Goal: Task Accomplishment & Management: Use online tool/utility

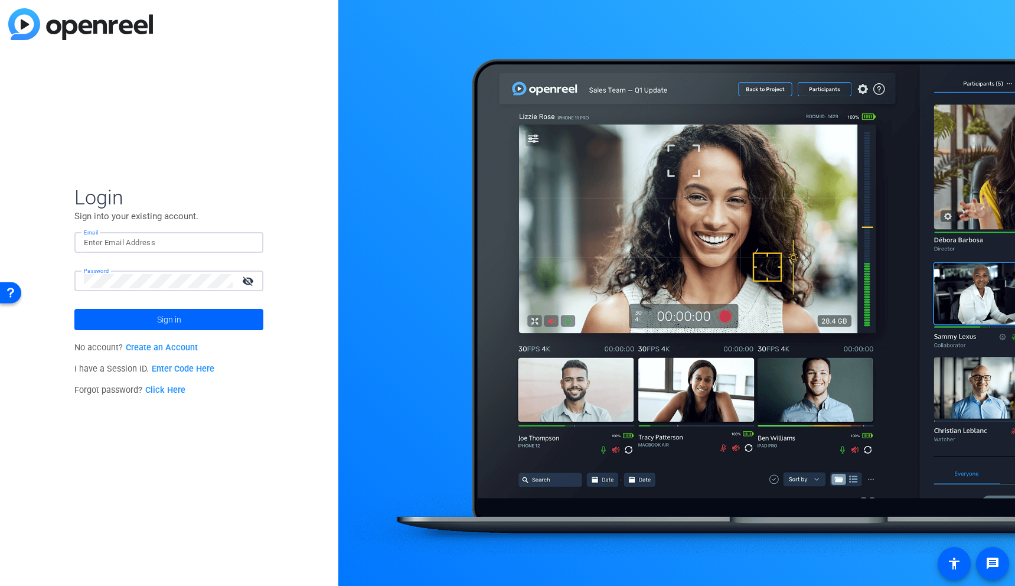
type input "[PERSON_NAME][EMAIL_ADDRESS][DOMAIN_NAME]"
click at [63, 312] on div "Login Sign into your existing account. Email [PERSON_NAME][EMAIL_ADDRESS][DOMAI…" at bounding box center [169, 293] width 338 height 586
click at [103, 314] on span at bounding box center [168, 319] width 189 height 28
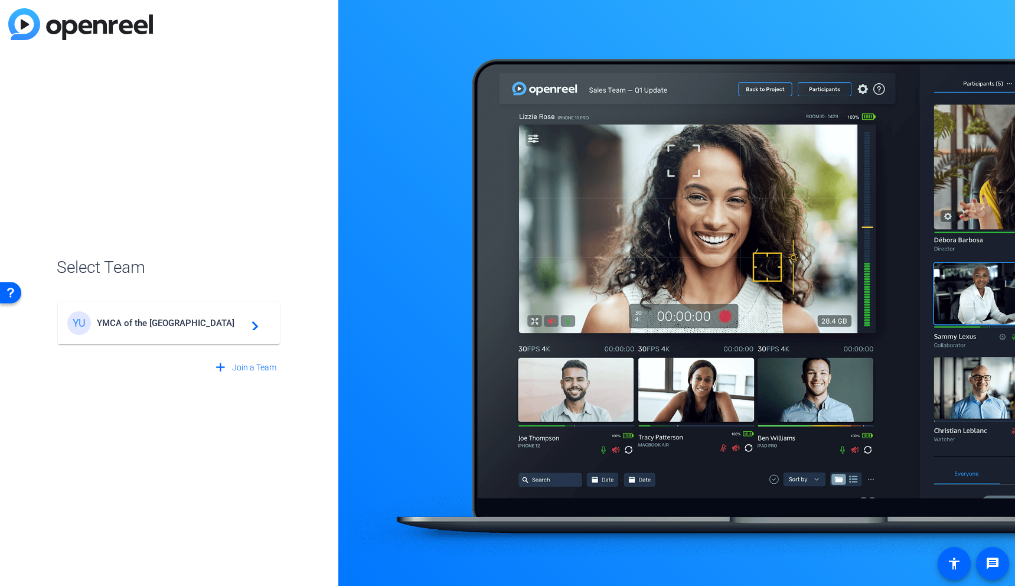
click at [241, 321] on span "YMCA of the [GEOGRAPHIC_DATA]" at bounding box center [171, 323] width 148 height 11
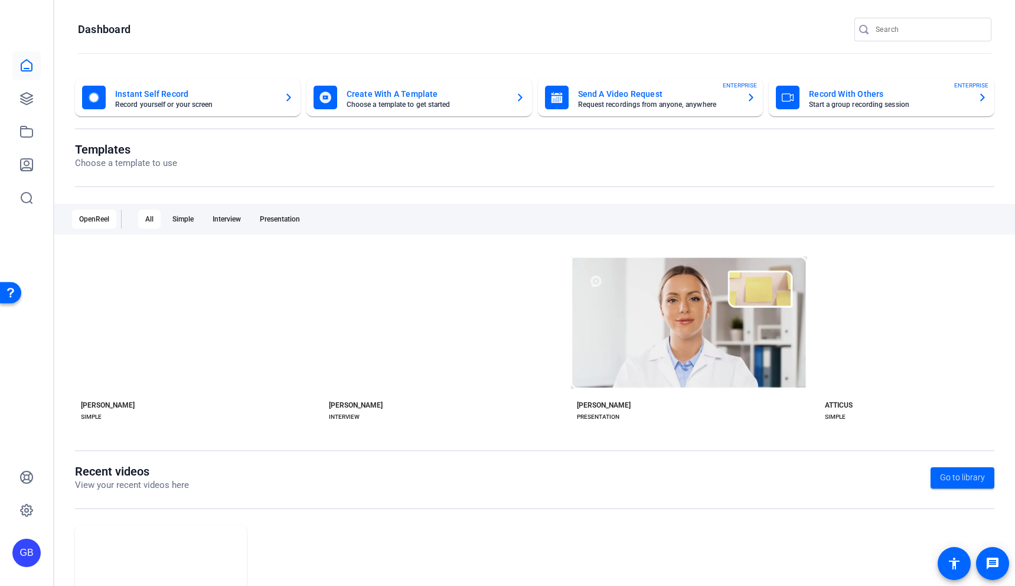
scroll to position [99, 0]
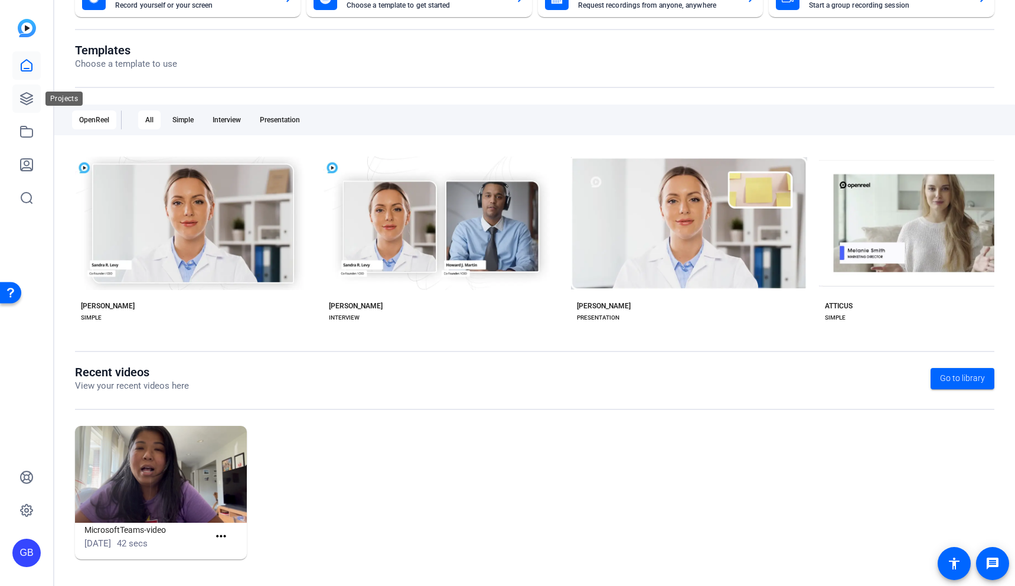
click at [22, 106] on link at bounding box center [26, 98] width 28 height 28
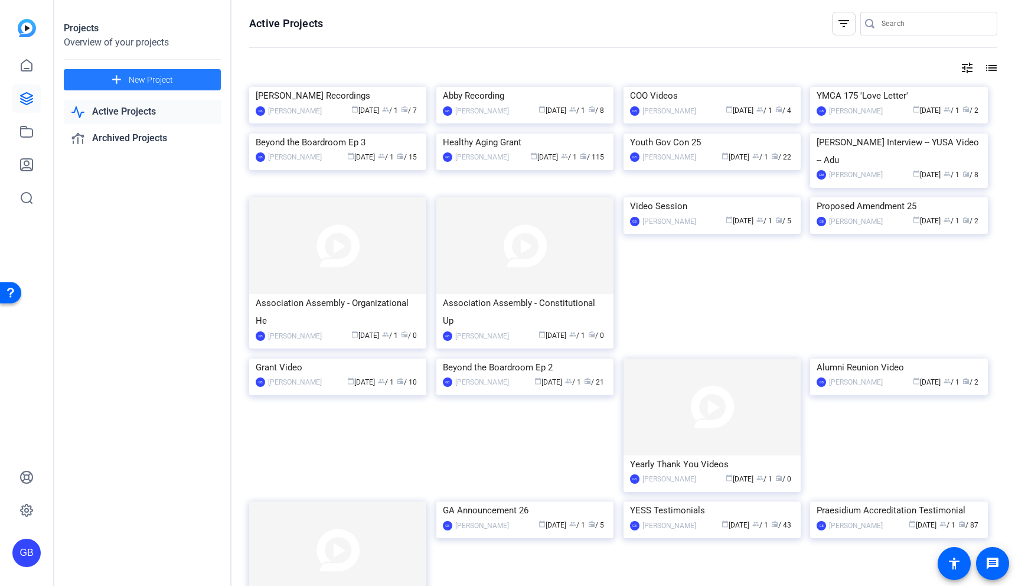
click at [179, 79] on span at bounding box center [142, 80] width 157 height 28
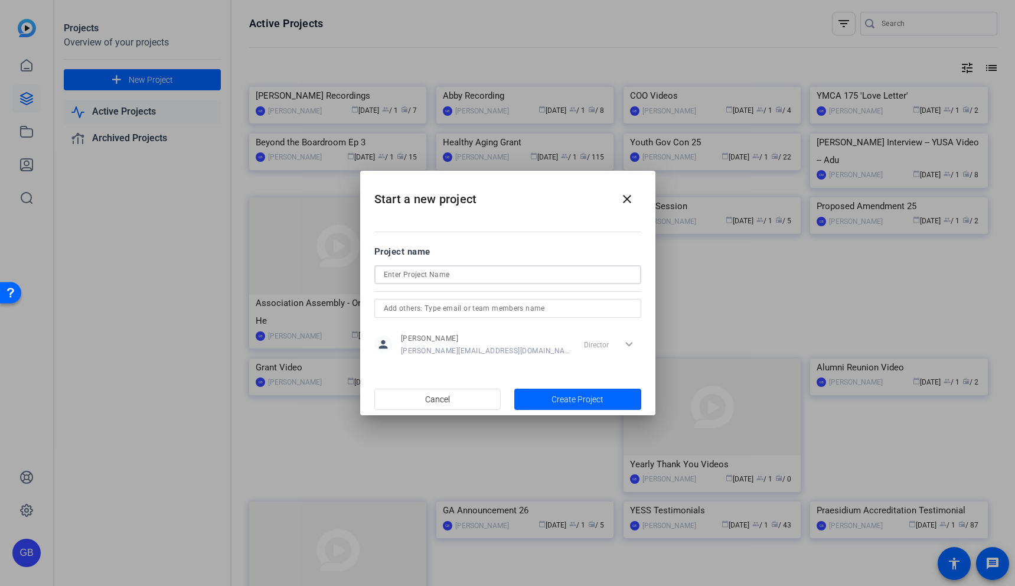
click at [418, 270] on input at bounding box center [508, 275] width 248 height 14
type input "Blake Recordings"
click at [576, 402] on span "Create Project" at bounding box center [578, 399] width 52 height 12
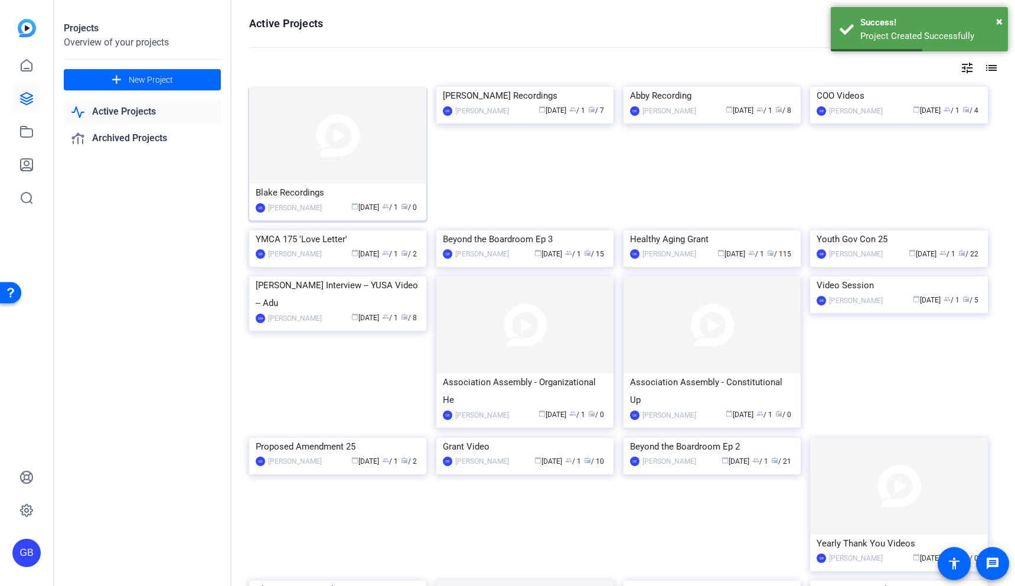
click at [294, 148] on img at bounding box center [337, 135] width 177 height 97
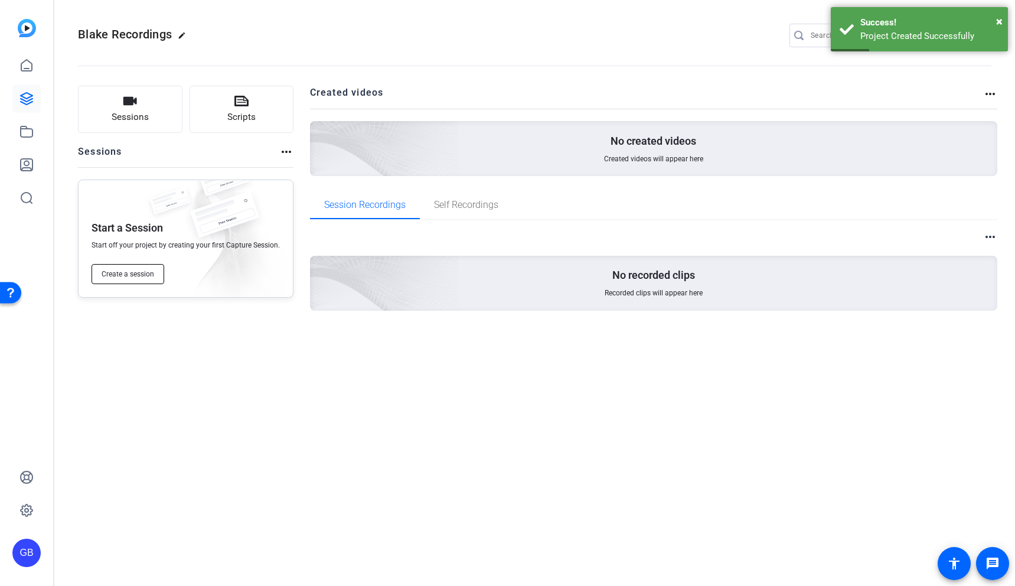
click at [146, 273] on span "Create a session" at bounding box center [128, 273] width 53 height 9
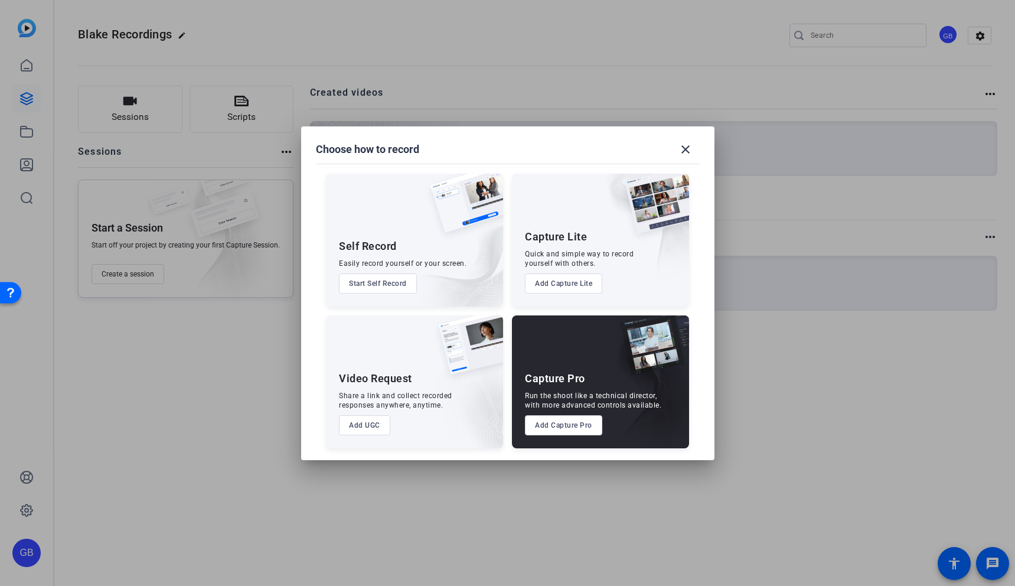
click at [561, 423] on button "Add Capture Pro" at bounding box center [563, 425] width 77 height 20
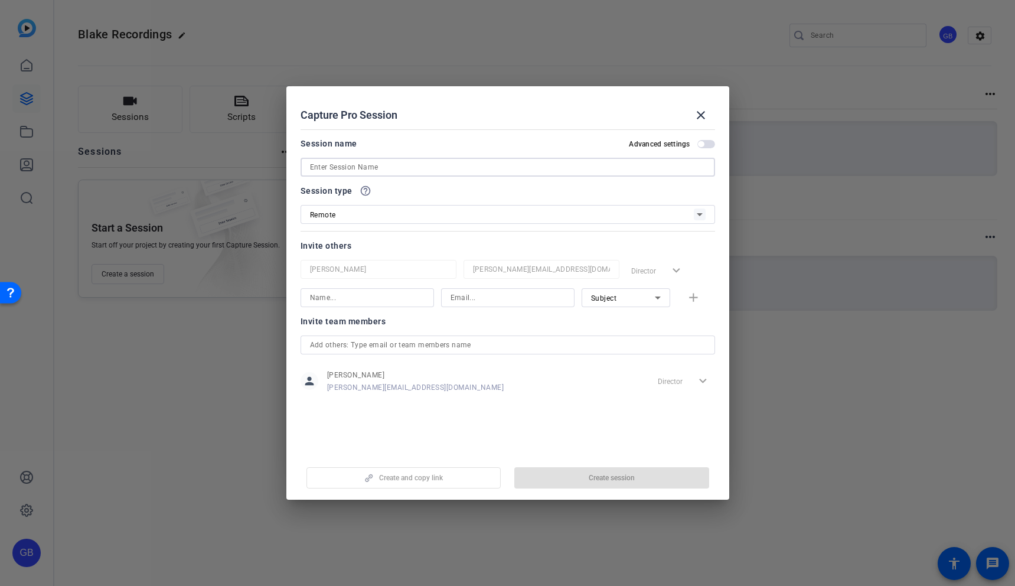
click at [462, 168] on input at bounding box center [508, 167] width 396 height 14
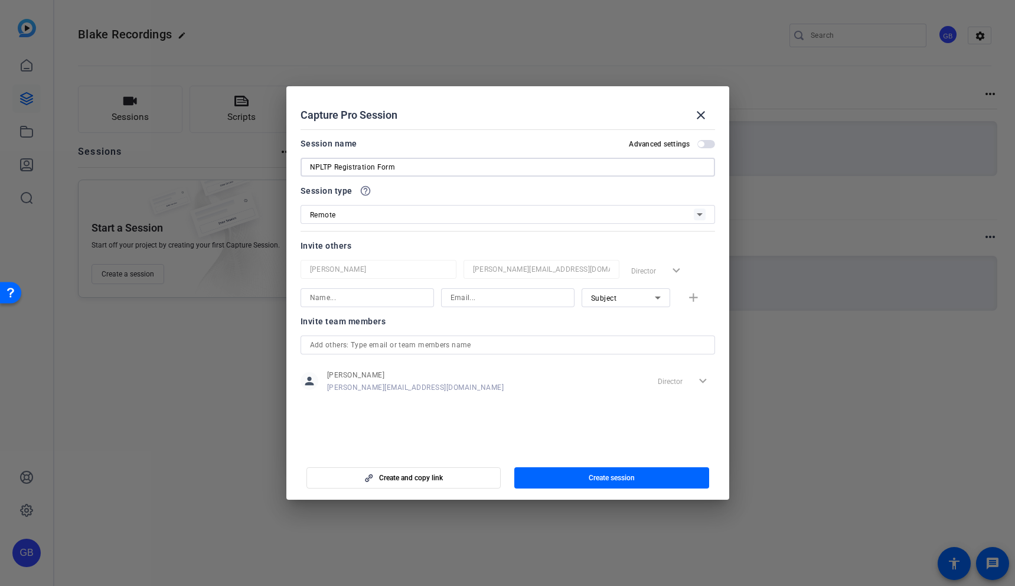
click at [488, 173] on input "NPLTP Registration Form" at bounding box center [508, 167] width 396 height 14
type input "NPLTP Registration Form"
click at [403, 302] on input at bounding box center [367, 298] width 115 height 14
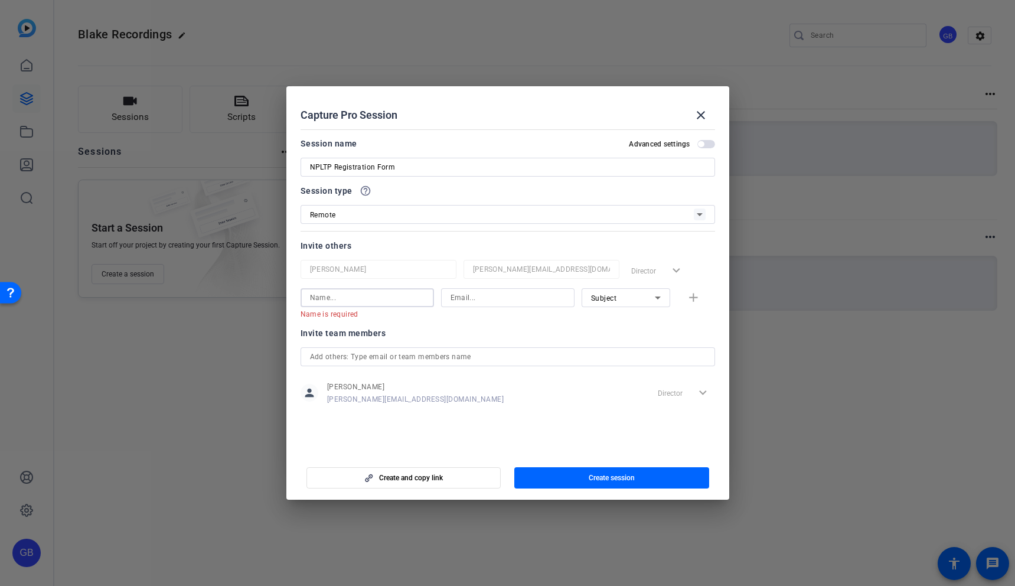
click at [463, 298] on input at bounding box center [508, 298] width 115 height 14
paste input "[PERSON_NAME][EMAIL_ADDRESS][PERSON_NAME][DOMAIN_NAME]"
type input "[PERSON_NAME][EMAIL_ADDRESS][PERSON_NAME][DOMAIN_NAME]"
click at [389, 294] on input at bounding box center [367, 298] width 115 height 14
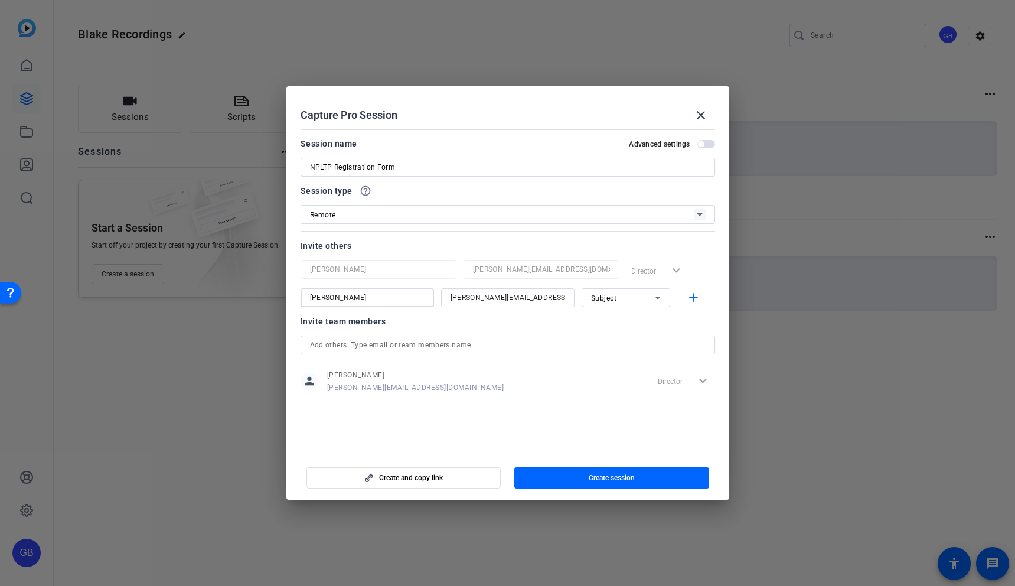
type input "[PERSON_NAME]"
click at [595, 317] on div at bounding box center [626, 313] width 89 height 13
click at [570, 361] on div at bounding box center [508, 360] width 415 height 13
click at [568, 480] on span "button" at bounding box center [611, 478] width 195 height 28
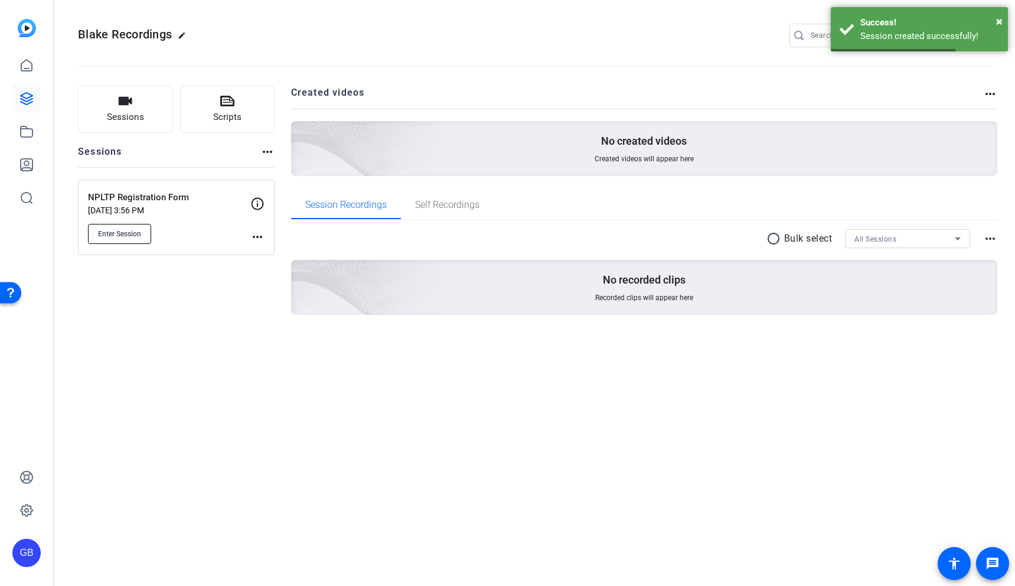
click at [136, 238] on button "Enter Session" at bounding box center [119, 234] width 63 height 20
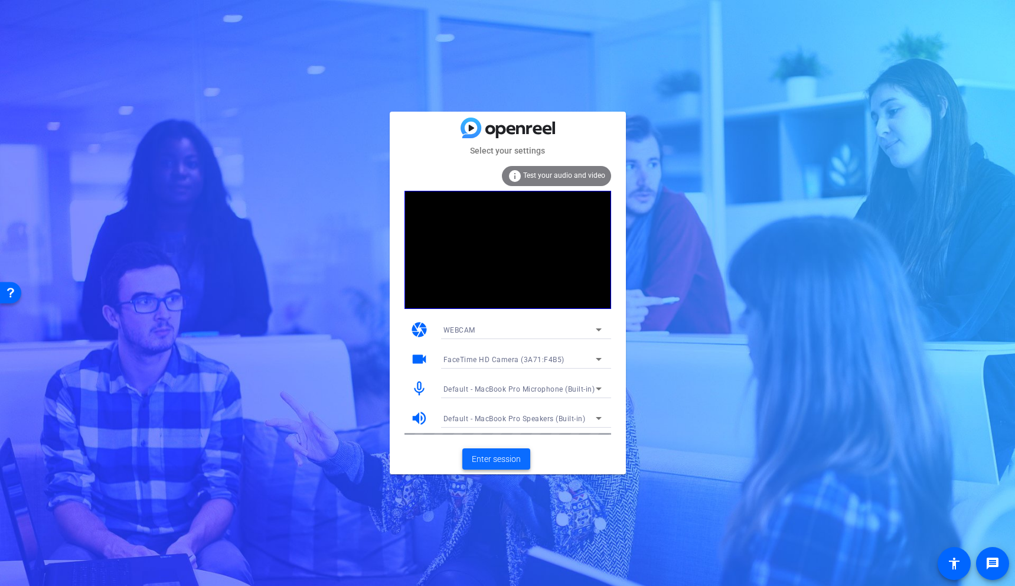
click at [508, 455] on span "Enter session" at bounding box center [496, 459] width 49 height 12
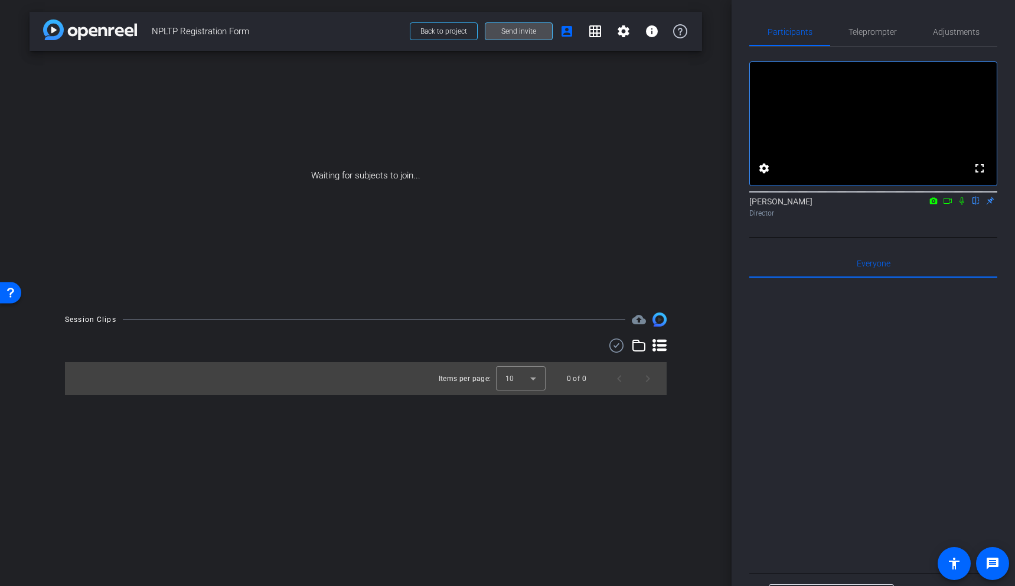
click at [529, 33] on span "Send invite" at bounding box center [518, 31] width 35 height 9
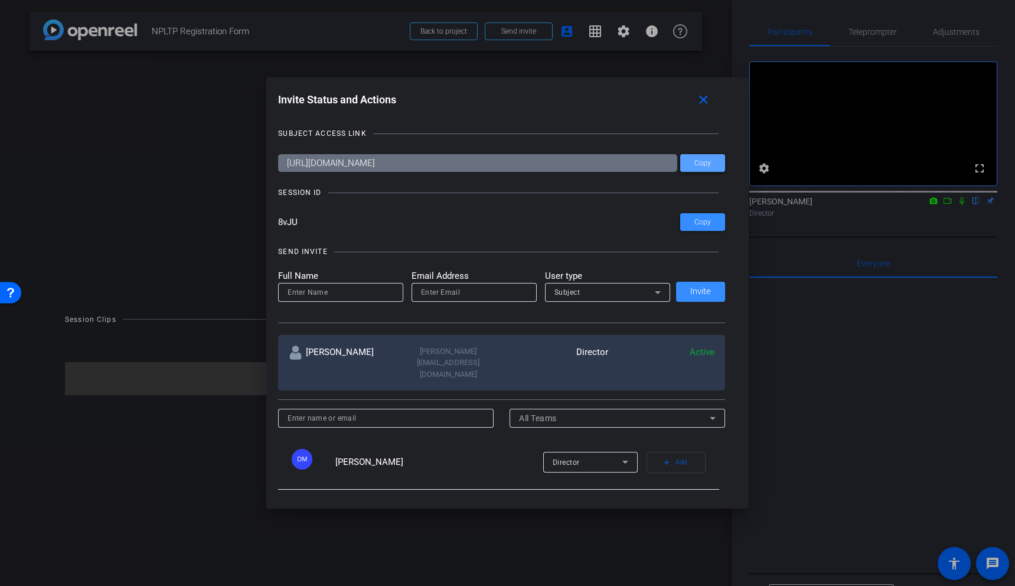
click at [712, 167] on span at bounding box center [702, 163] width 45 height 28
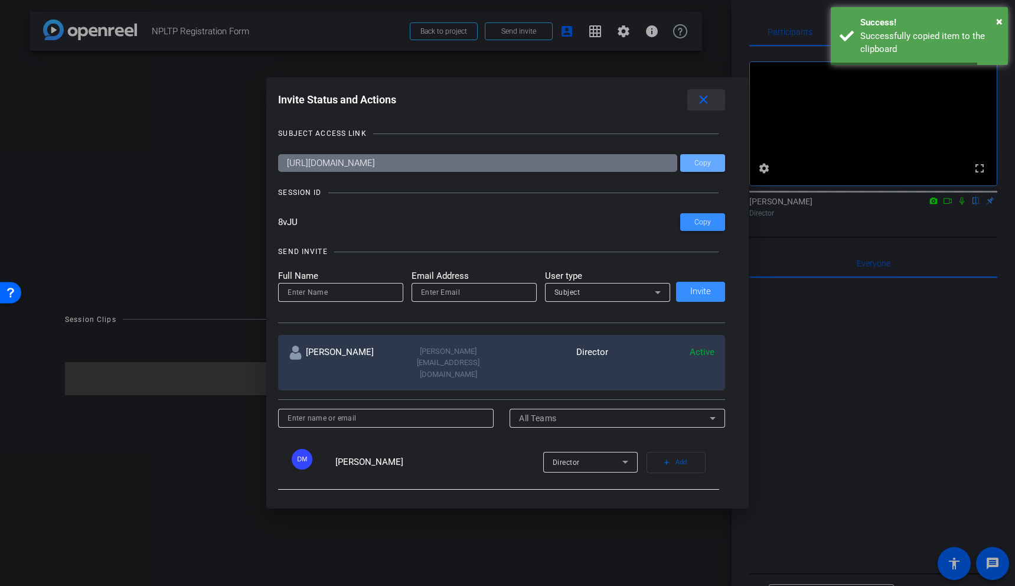
click at [704, 106] on mat-icon "close" at bounding box center [703, 100] width 15 height 15
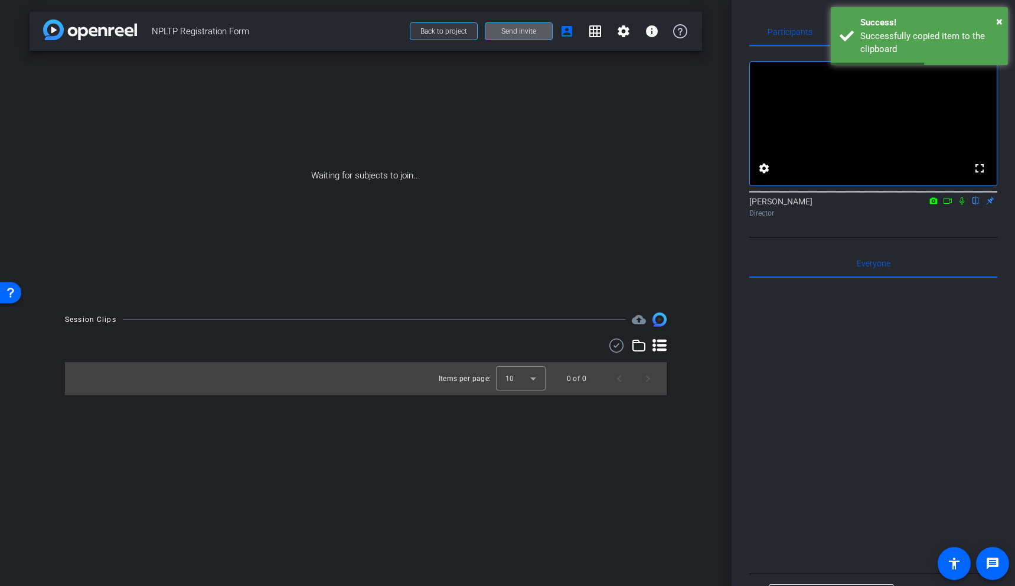
click at [452, 34] on span "Back to project" at bounding box center [443, 31] width 47 height 8
